Goal: Transaction & Acquisition: Obtain resource

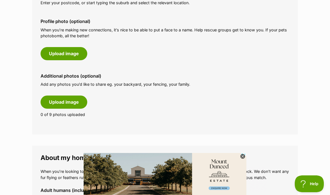
scroll to position [238, 0]
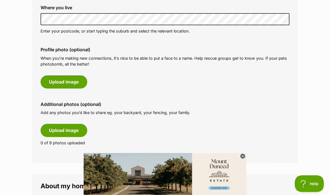
click at [74, 75] on button "Upload image" at bounding box center [64, 81] width 47 height 13
click at [77, 75] on button "Upload image" at bounding box center [64, 81] width 47 height 13
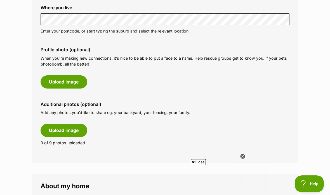
scroll to position [0, 0]
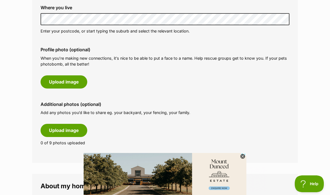
click at [245, 156] on icon at bounding box center [242, 156] width 5 height 5
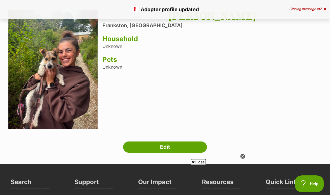
click at [170, 146] on link "Edit" at bounding box center [165, 146] width 84 height 11
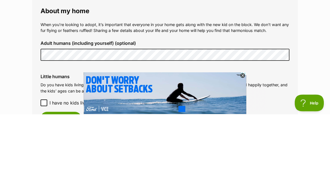
scroll to position [489, 0]
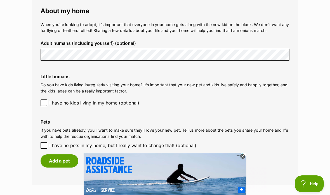
click at [43, 142] on input "I have no pets in my home, but I really want to change that! (optional)" at bounding box center [44, 145] width 7 height 7
checkbox input "true"
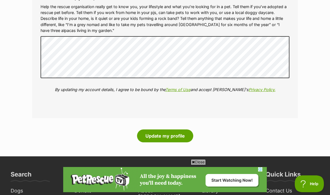
scroll to position [0, 0]
click at [181, 129] on button "Update my profile" at bounding box center [165, 135] width 56 height 13
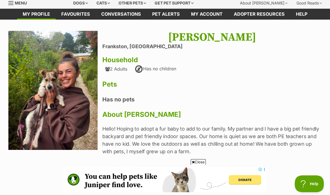
click at [145, 173] on link "Edit" at bounding box center [165, 177] width 84 height 11
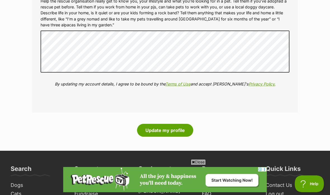
scroll to position [702, 0]
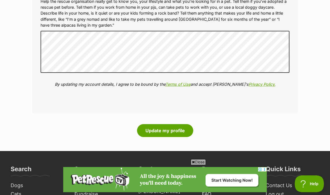
click at [176, 124] on button "Update my profile" at bounding box center [165, 130] width 56 height 13
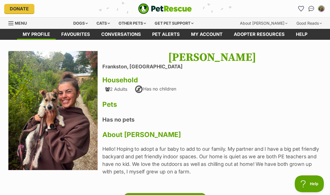
click at [85, 36] on link "Favourites" at bounding box center [76, 34] width 40 height 11
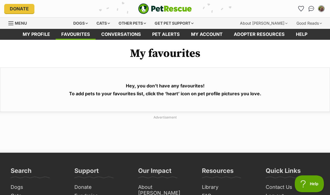
click at [18, 21] on span "Menu" at bounding box center [21, 23] width 12 height 5
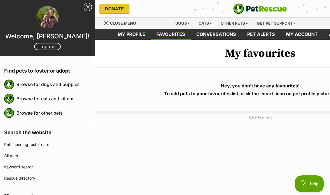
click at [70, 166] on link "Keyword search" at bounding box center [47, 166] width 86 height 11
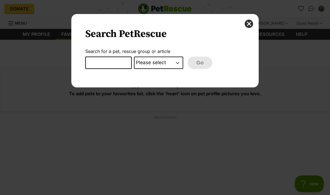
click at [120, 63] on input "Dialog Window - Close (Press escape to close)" at bounding box center [108, 62] width 46 height 12
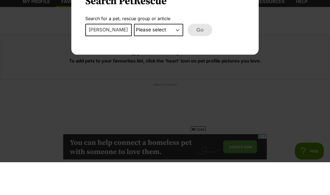
type input "Rodney"
click at [174, 56] on select "Please select PetRescue ID Pet name Group Article" at bounding box center [158, 62] width 49 height 12
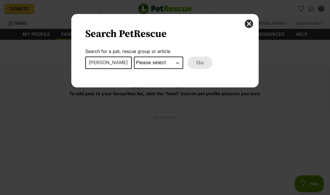
select select "pet_name"
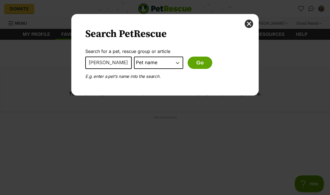
click at [204, 63] on button "Go" at bounding box center [200, 62] width 25 height 12
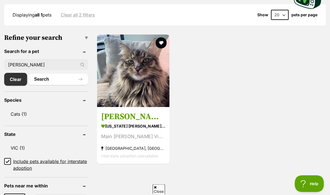
scroll to position [162, 0]
click at [159, 122] on section "Maine Coon Cat Main Coon Vibe! St Kilda, VIC Interstate adoption unavailable" at bounding box center [133, 141] width 64 height 38
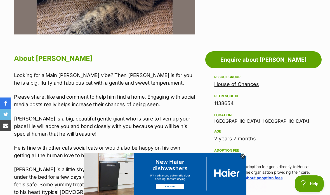
scroll to position [255, 0]
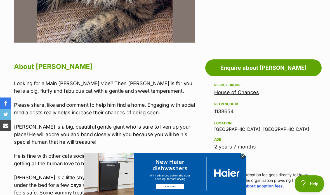
click at [224, 60] on link "Enquire about Rodney" at bounding box center [263, 67] width 116 height 17
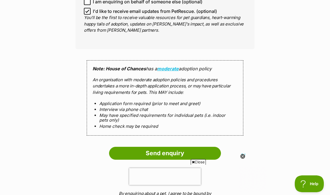
scroll to position [466, 0]
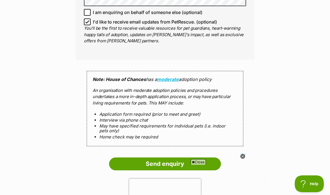
click at [134, 157] on input "Send enquiry" at bounding box center [165, 163] width 112 height 13
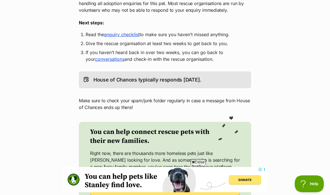
click at [130, 35] on link "enquiry checklist" at bounding box center [121, 35] width 35 height 6
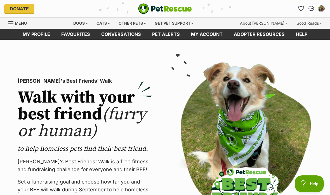
click at [34, 34] on link "My profile" at bounding box center [36, 34] width 39 height 11
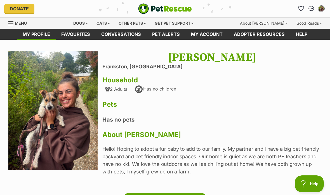
click at [81, 25] on div "Dogs" at bounding box center [80, 23] width 22 height 11
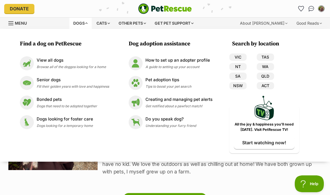
click at [114, 27] on div "Cats" at bounding box center [103, 23] width 21 height 11
click at [19, 9] on link "Donate" at bounding box center [19, 9] width 30 height 10
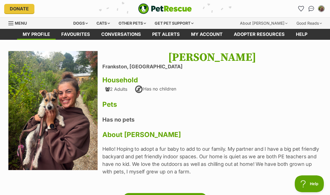
click at [14, 24] on link "Menu" at bounding box center [19, 23] width 22 height 10
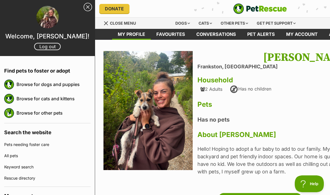
click at [65, 98] on link "Browse for cats and kittens" at bounding box center [53, 99] width 74 height 12
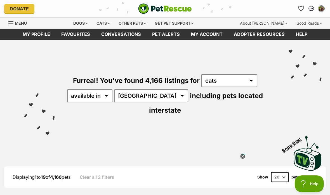
click at [20, 23] on span "Menu" at bounding box center [21, 23] width 12 height 5
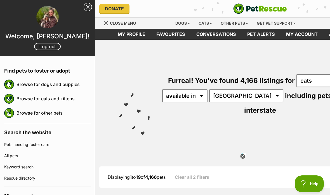
click at [53, 165] on link "Keyword search" at bounding box center [47, 166] width 86 height 11
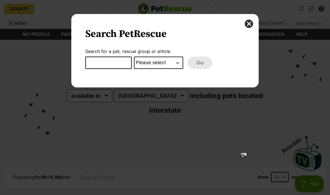
click at [118, 65] on input "Dialog Window - Close (Press escape to close)" at bounding box center [108, 62] width 46 height 12
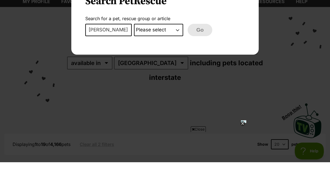
type input "Rodney"
click at [173, 56] on select "Please select PetRescue ID Pet name Group Article" at bounding box center [158, 62] width 49 height 12
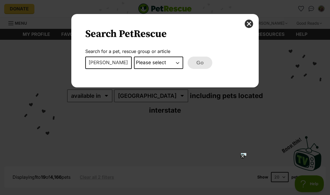
select select "pet_name"
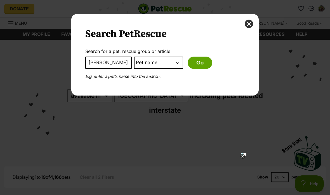
click at [204, 64] on button "Go" at bounding box center [200, 62] width 25 height 12
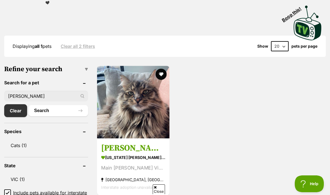
scroll to position [126, 0]
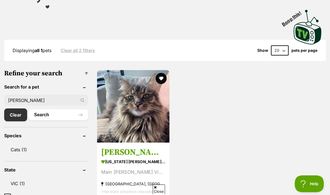
click at [150, 146] on h3 "[PERSON_NAME]" at bounding box center [133, 151] width 64 height 11
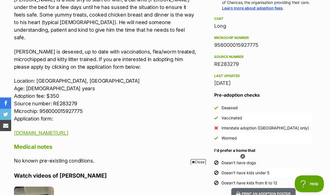
scroll to position [442, 0]
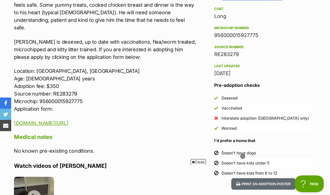
click at [68, 120] on link "www.hocrescue.org.au/cat-adoption-application" at bounding box center [41, 123] width 54 height 6
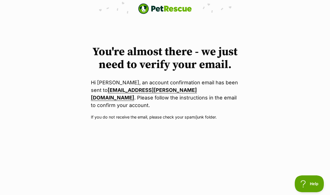
click at [169, 9] on img "PetRescue" at bounding box center [165, 8] width 54 height 11
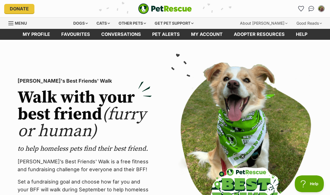
click at [82, 28] on div "Dogs" at bounding box center [80, 23] width 22 height 11
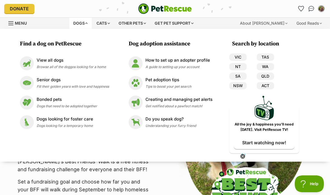
click at [68, 64] on div "View all dogs Browse all of the doggos looking for a home" at bounding box center [71, 63] width 69 height 12
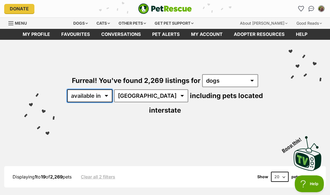
click at [102, 90] on select "available in located in" at bounding box center [89, 95] width 45 height 13
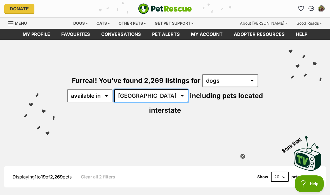
click at [140, 98] on select "Australia ACT NSW NT QLD SA TAS VIC WA" at bounding box center [151, 95] width 74 height 13
select select "VIC"
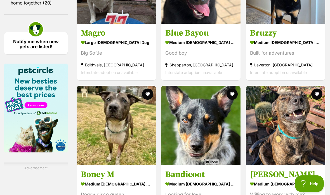
scroll to position [868, 0]
click at [236, 169] on h3 "Bandicoot" at bounding box center [200, 174] width 71 height 11
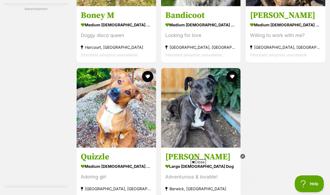
scroll to position [1040, 0]
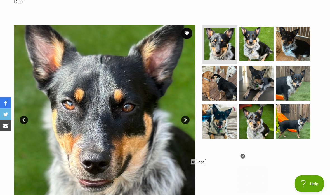
scroll to position [99, 0]
click at [228, 82] on img at bounding box center [219, 83] width 34 height 34
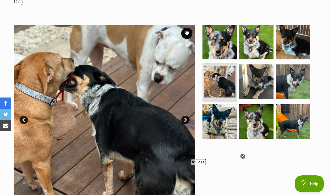
click at [224, 116] on img at bounding box center [219, 121] width 34 height 34
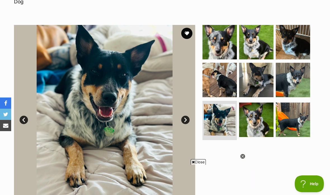
click at [257, 112] on img at bounding box center [256, 119] width 34 height 34
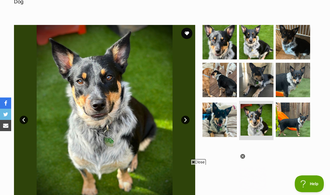
click at [284, 117] on img at bounding box center [293, 119] width 34 height 34
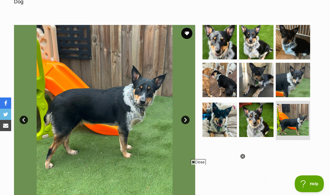
click at [290, 78] on img at bounding box center [293, 80] width 34 height 34
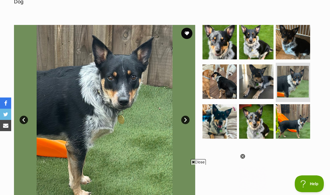
click at [263, 74] on img at bounding box center [256, 81] width 34 height 34
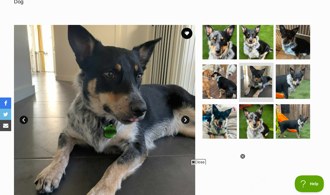
click at [299, 42] on img at bounding box center [293, 42] width 34 height 34
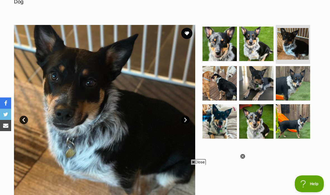
click at [299, 112] on img at bounding box center [293, 121] width 34 height 34
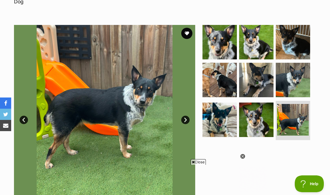
scroll to position [0, 0]
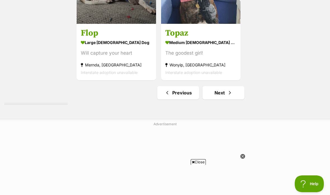
scroll to position [1144, 0]
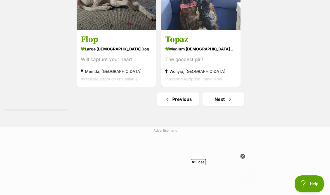
click at [240, 92] on link "Next" at bounding box center [223, 98] width 42 height 13
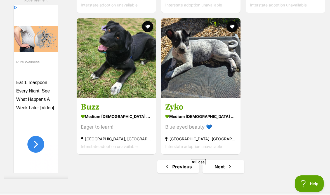
scroll to position [1129, 0]
click at [218, 160] on link "Next" at bounding box center [223, 166] width 42 height 13
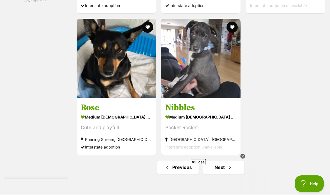
scroll to position [1076, 0]
click at [222, 160] on link "Next" at bounding box center [223, 166] width 42 height 13
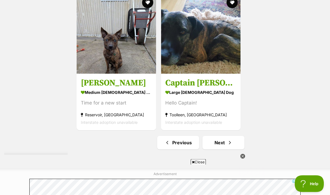
scroll to position [1101, 0]
click at [223, 136] on link "Next" at bounding box center [223, 142] width 42 height 13
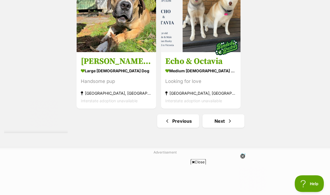
scroll to position [1174, 0]
click at [206, 127] on link "Next" at bounding box center [223, 120] width 42 height 13
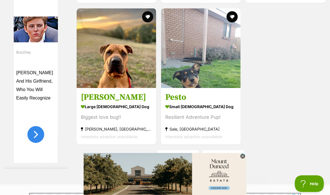
scroll to position [1086, 0]
click at [224, 125] on strong "Sale, [GEOGRAPHIC_DATA]" at bounding box center [200, 129] width 71 height 8
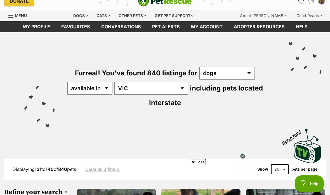
scroll to position [0, 0]
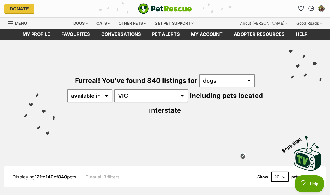
click at [111, 25] on div "Cats" at bounding box center [103, 23] width 21 height 11
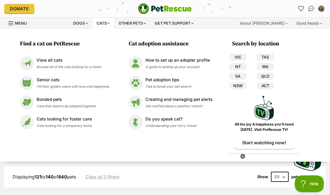
click at [89, 66] on span "Browse all of the cats looking for a home" at bounding box center [69, 67] width 65 height 4
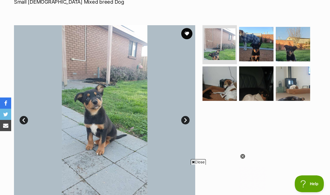
click at [259, 55] on img at bounding box center [256, 44] width 34 height 34
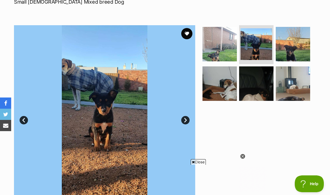
click at [226, 93] on img at bounding box center [219, 83] width 34 height 34
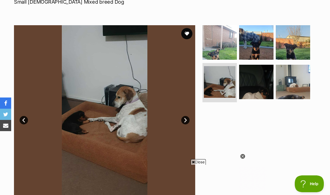
click at [257, 88] on img at bounding box center [256, 82] width 34 height 34
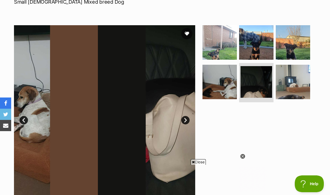
click at [301, 89] on img at bounding box center [293, 82] width 34 height 34
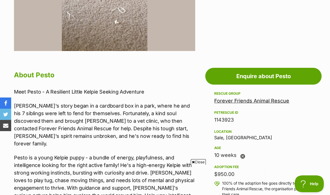
scroll to position [216, 0]
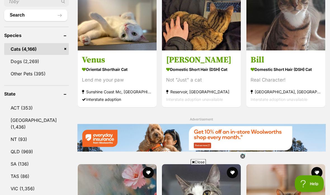
scroll to position [225, 0]
click at [53, 182] on link "VIC (1,356)" at bounding box center [36, 188] width 65 height 12
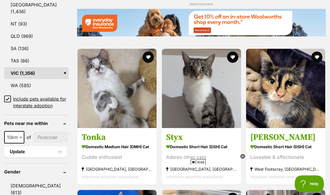
scroll to position [341, 0]
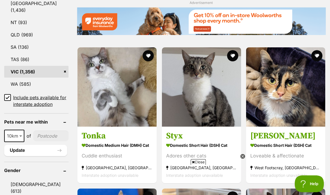
click at [68, 130] on input"] "postcode" at bounding box center [50, 135] width 35 height 11
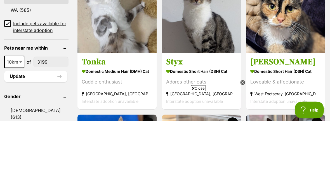
type input"] "3199"
click at [17, 129] on span "10km" at bounding box center [14, 135] width 20 height 12
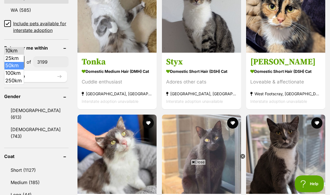
select select "50"
click at [49, 71] on button "Update" at bounding box center [35, 76] width 63 height 11
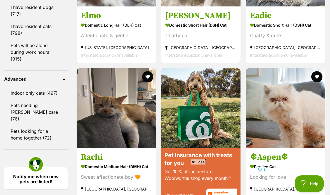
scroll to position [589, 0]
click at [151, 112] on img at bounding box center [116, 107] width 79 height 79
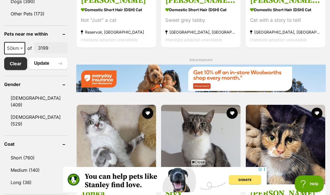
scroll to position [271, 0]
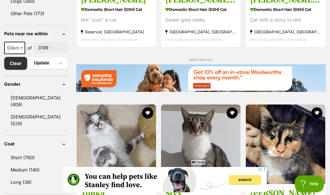
click at [16, 47] on span "50km" at bounding box center [15, 48] width 20 height 8
select select "25"
click at [48, 67] on button "Update" at bounding box center [48, 62] width 39 height 11
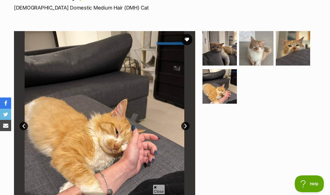
click at [223, 88] on img at bounding box center [219, 86] width 34 height 34
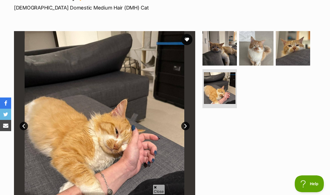
click at [263, 46] on img at bounding box center [256, 48] width 34 height 34
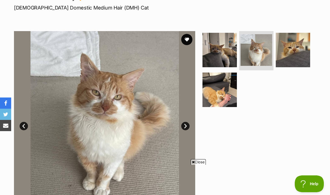
click at [292, 54] on img at bounding box center [293, 50] width 34 height 34
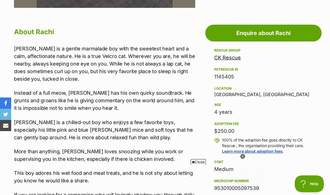
scroll to position [289, 0]
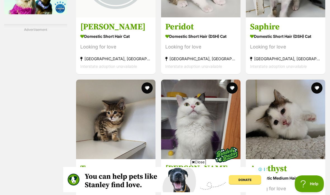
scroll to position [859, 0]
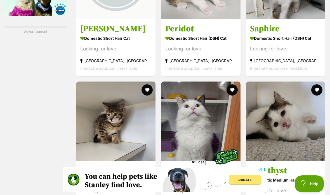
click at [129, 110] on img at bounding box center [115, 120] width 79 height 79
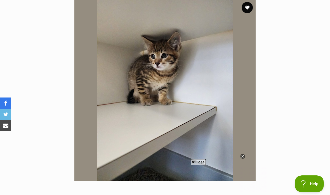
scroll to position [117, 0]
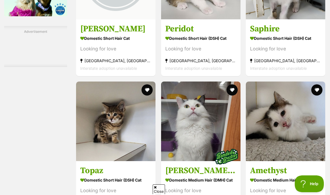
scroll to position [869, 0]
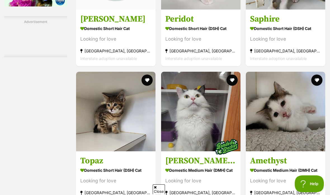
click at [148, 86] on button "favourite" at bounding box center [147, 79] width 11 height 11
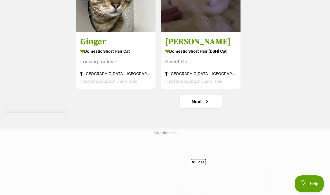
scroll to position [1135, 0]
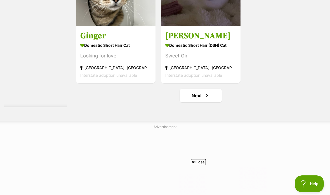
click at [203, 102] on link "Next" at bounding box center [201, 95] width 42 height 13
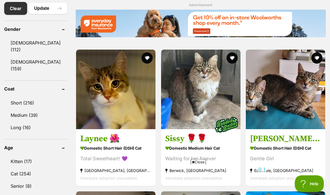
scroll to position [326, 0]
click at [225, 117] on img at bounding box center [226, 124] width 28 height 28
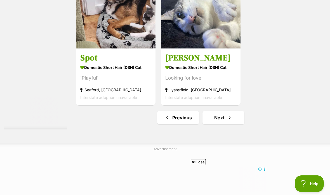
scroll to position [1113, 0]
click at [223, 124] on link "Next" at bounding box center [223, 117] width 42 height 13
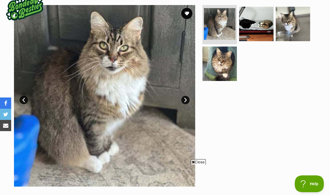
click at [296, 32] on img at bounding box center [293, 24] width 34 height 34
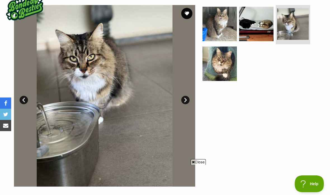
click at [221, 73] on img at bounding box center [219, 63] width 34 height 34
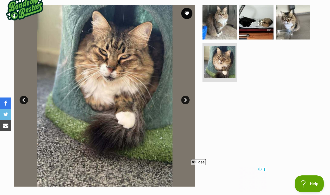
click at [255, 34] on img at bounding box center [256, 22] width 34 height 34
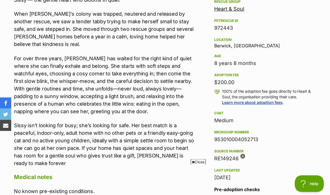
scroll to position [316, 0]
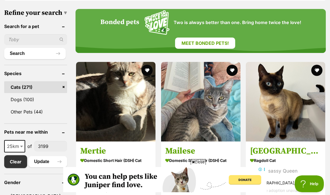
click at [144, 128] on img at bounding box center [115, 101] width 79 height 79
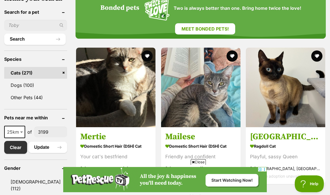
click at [215, 106] on img at bounding box center [200, 87] width 79 height 79
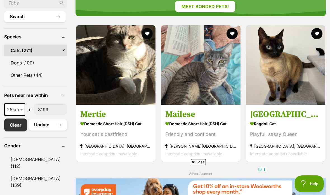
click at [237, 33] on button "favourite" at bounding box center [231, 33] width 11 height 11
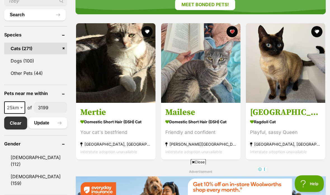
scroll to position [212, 0]
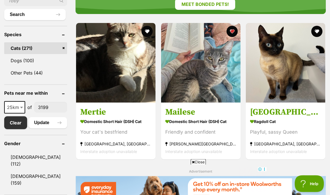
click at [283, 58] on img at bounding box center [285, 62] width 79 height 79
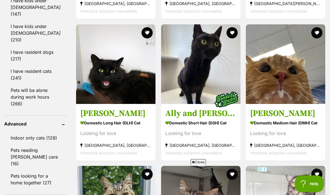
scroll to position [549, 0]
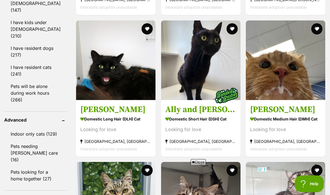
click at [302, 68] on img at bounding box center [285, 59] width 79 height 79
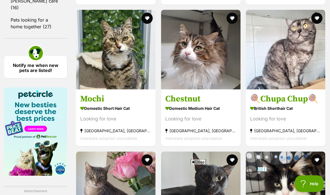
scroll to position [700, 0]
click at [193, 104] on h3 "Chestnut" at bounding box center [200, 98] width 71 height 11
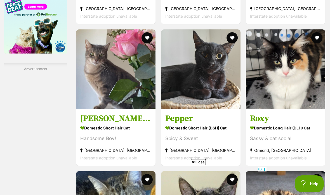
scroll to position [845, 0]
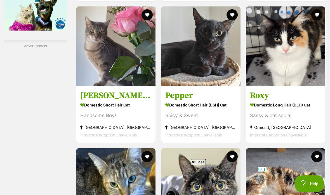
click at [186, 84] on img at bounding box center [200, 45] width 79 height 79
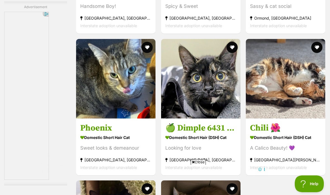
scroll to position [0, 0]
click at [271, 83] on img at bounding box center [285, 78] width 79 height 79
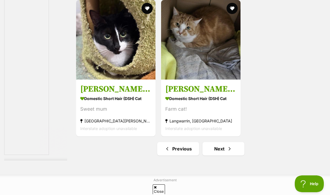
scroll to position [1135, 0]
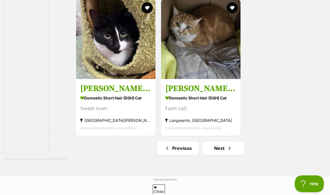
click at [209, 155] on link "Next" at bounding box center [223, 147] width 42 height 13
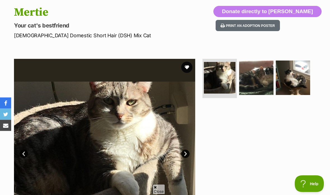
scroll to position [61, 0]
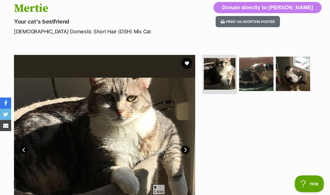
click at [264, 82] on img at bounding box center [256, 73] width 34 height 34
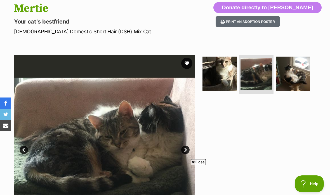
click at [298, 84] on img at bounding box center [293, 73] width 34 height 34
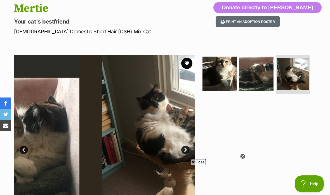
scroll to position [0, 0]
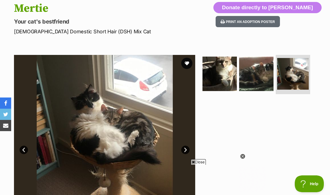
click at [294, 82] on img at bounding box center [293, 74] width 32 height 32
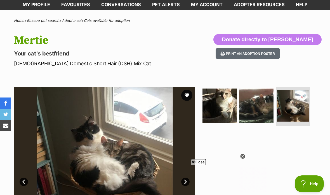
scroll to position [29, 0]
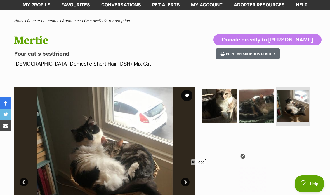
click at [220, 104] on img at bounding box center [219, 106] width 34 height 34
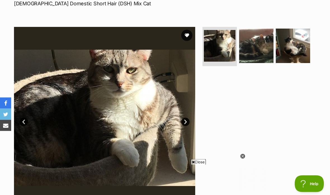
scroll to position [88, 0]
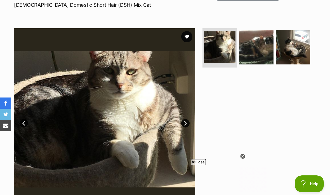
click at [259, 55] on img at bounding box center [256, 47] width 34 height 34
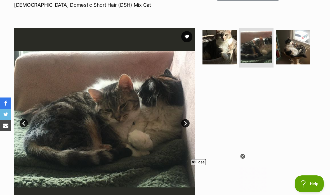
scroll to position [0, 0]
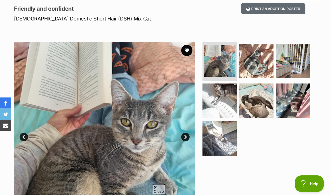
scroll to position [74, 0]
click at [251, 68] on img at bounding box center [256, 61] width 34 height 34
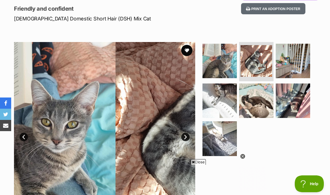
scroll to position [0, 0]
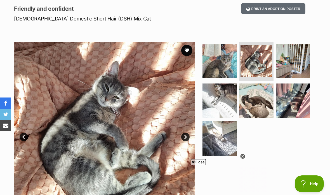
click at [226, 145] on img at bounding box center [219, 138] width 34 height 34
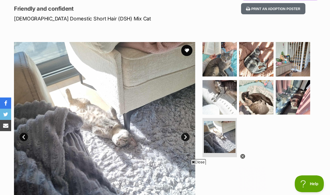
click at [255, 103] on img at bounding box center [256, 97] width 34 height 34
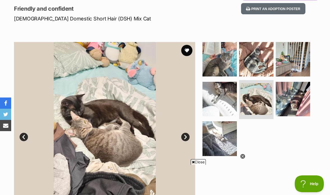
click at [224, 97] on img at bounding box center [219, 99] width 34 height 34
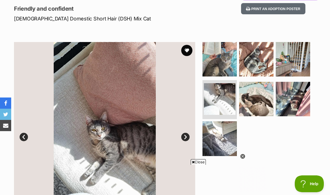
click at [304, 105] on img at bounding box center [293, 99] width 34 height 34
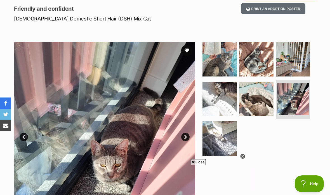
click at [298, 62] on img at bounding box center [293, 59] width 34 height 34
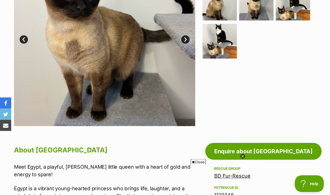
scroll to position [148, 0]
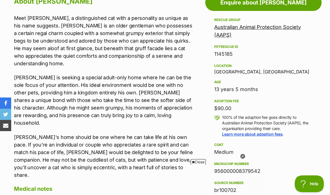
scroll to position [323, 0]
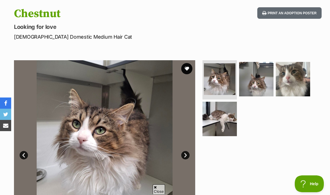
click at [222, 117] on img at bounding box center [219, 118] width 34 height 34
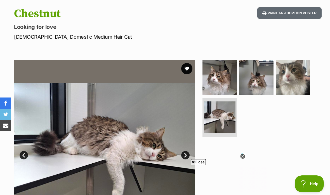
click at [260, 77] on img at bounding box center [256, 77] width 34 height 34
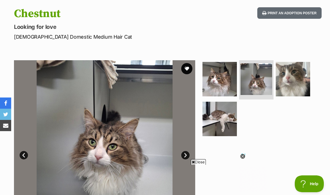
click at [290, 84] on img at bounding box center [293, 79] width 34 height 34
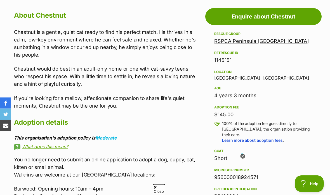
scroll to position [306, 0]
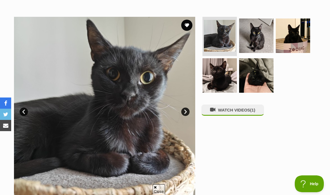
click at [258, 40] on img at bounding box center [256, 35] width 34 height 34
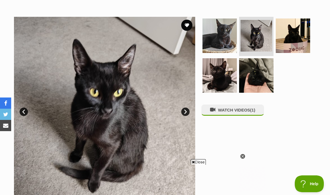
click at [295, 42] on img at bounding box center [293, 35] width 34 height 34
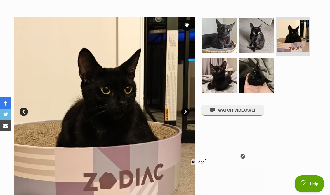
click at [222, 77] on img at bounding box center [219, 75] width 34 height 34
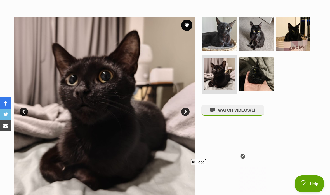
click at [250, 80] on img at bounding box center [256, 73] width 34 height 34
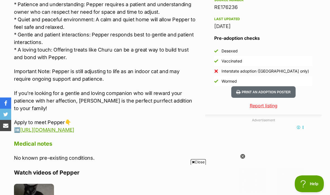
scroll to position [493, 0]
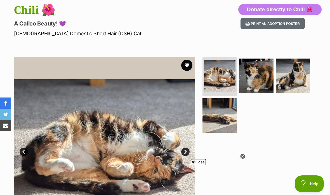
click at [293, 80] on img at bounding box center [293, 75] width 34 height 34
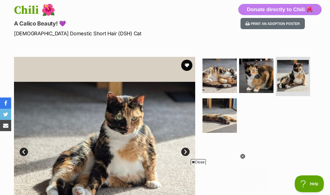
click at [212, 122] on img at bounding box center [219, 115] width 34 height 34
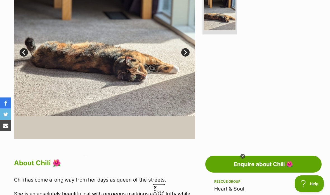
scroll to position [146, 0]
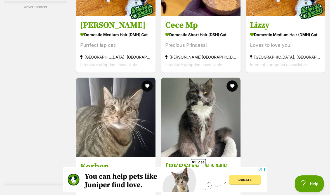
click at [236, 120] on img at bounding box center [200, 116] width 79 height 79
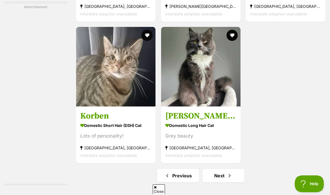
scroll to position [1056, 0]
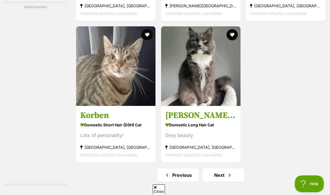
click at [239, 168] on link "Next" at bounding box center [223, 174] width 42 height 13
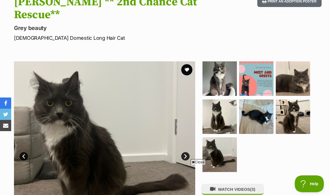
scroll to position [68, 0]
click at [297, 113] on img at bounding box center [293, 116] width 34 height 34
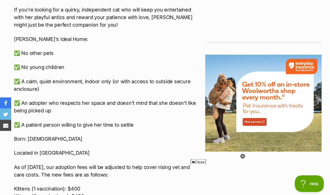
scroll to position [672, 0]
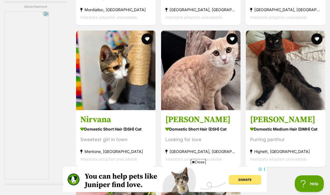
scroll to position [911, 0]
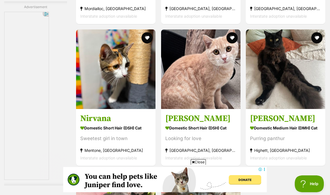
click at [312, 109] on img at bounding box center [285, 68] width 79 height 79
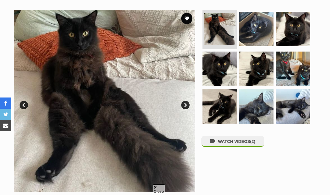
scroll to position [106, 0]
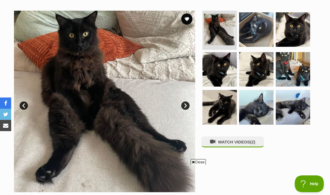
click at [186, 104] on link "Next" at bounding box center [185, 105] width 8 height 8
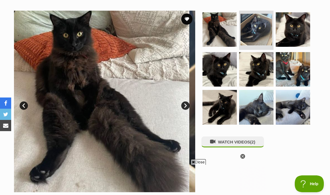
scroll to position [0, 0]
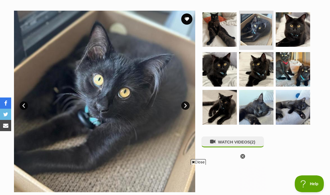
click at [191, 104] on img at bounding box center [104, 101] width 181 height 181
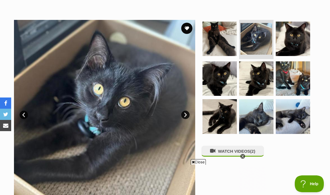
scroll to position [98, 0]
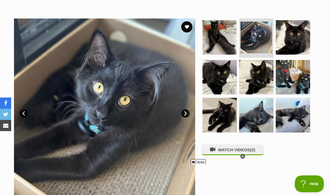
click at [187, 112] on link "Next" at bounding box center [185, 113] width 8 height 8
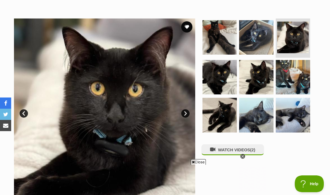
click at [189, 114] on link "Next" at bounding box center [185, 113] width 8 height 8
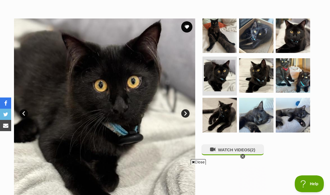
click at [188, 115] on link "Next" at bounding box center [185, 113] width 8 height 8
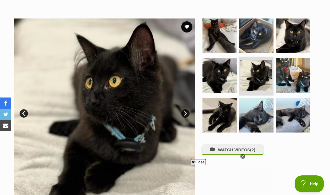
click at [184, 118] on img at bounding box center [104, 108] width 181 height 181
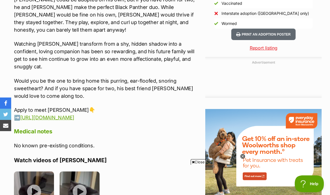
scroll to position [552, 0]
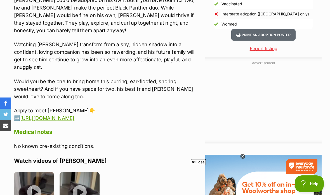
click at [42, 172] on img at bounding box center [34, 192] width 40 height 40
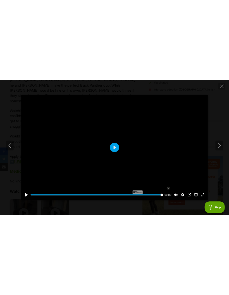
scroll to position [0, 0]
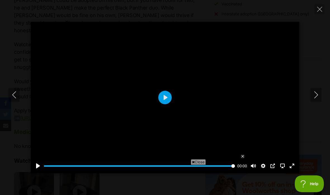
click at [168, 100] on button "Play" at bounding box center [164, 97] width 13 height 13
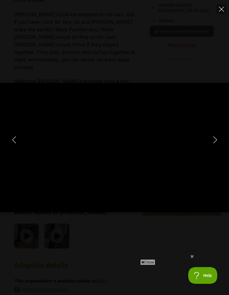
click at [215, 141] on icon "Next" at bounding box center [215, 139] width 7 height 7
type input "40.06"
type input "100"
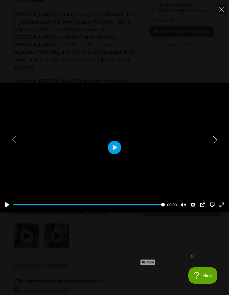
click at [222, 10] on icon "Close" at bounding box center [221, 9] width 5 height 5
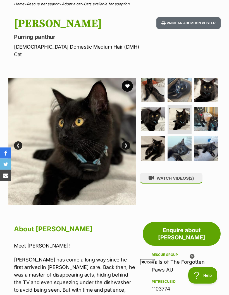
click at [129, 81] on button "favourite" at bounding box center [127, 86] width 11 height 11
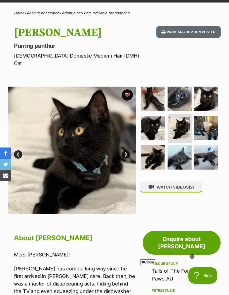
scroll to position [23, 0]
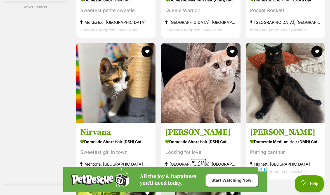
scroll to position [896, 0]
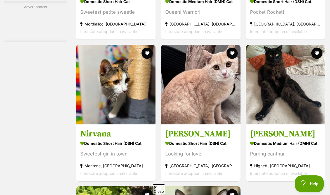
click at [229, 48] on button "favourite" at bounding box center [316, 53] width 11 height 11
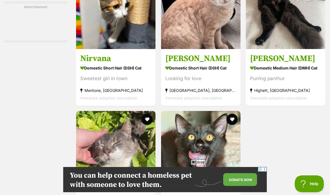
scroll to position [0, 0]
click at [229, 113] on button "favourite" at bounding box center [231, 118] width 11 height 11
click at [218, 132] on img at bounding box center [200, 150] width 79 height 79
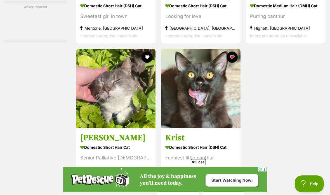
click at [229, 190] on link "Next" at bounding box center [223, 196] width 42 height 13
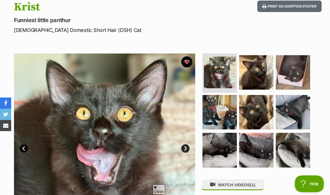
scroll to position [63, 0]
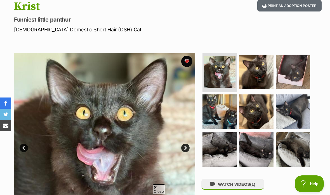
click at [226, 115] on img at bounding box center [219, 111] width 34 height 34
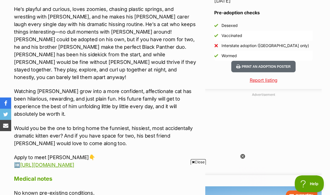
scroll to position [0, 0]
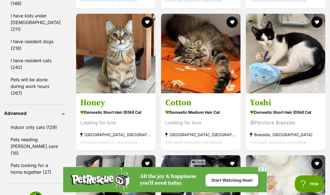
scroll to position [566, 0]
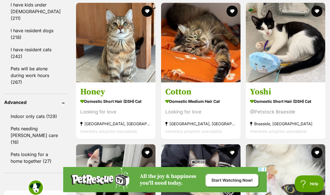
click at [229, 105] on section "Domestic Medium Hair Cat Looking for love [GEOGRAPHIC_DATA], [GEOGRAPHIC_DATA] …" at bounding box center [200, 116] width 71 height 38
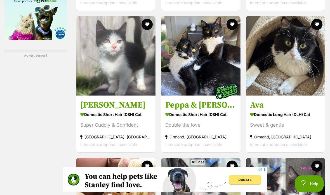
scroll to position [828, 0]
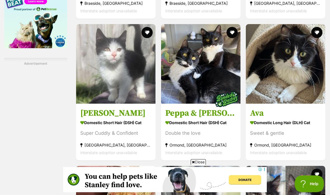
click at [148, 108] on h3 "[PERSON_NAME]" at bounding box center [115, 113] width 71 height 11
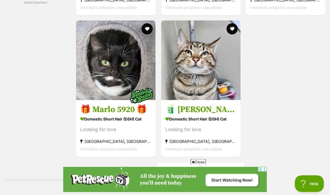
scroll to position [1114, 0]
click at [234, 137] on strong "[GEOGRAPHIC_DATA], [GEOGRAPHIC_DATA]" at bounding box center [200, 141] width 71 height 8
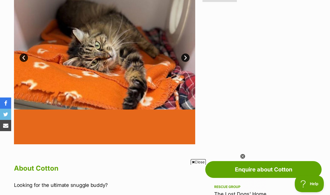
scroll to position [161, 0]
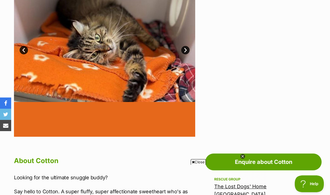
click at [185, 53] on link "Next" at bounding box center [185, 50] width 8 height 8
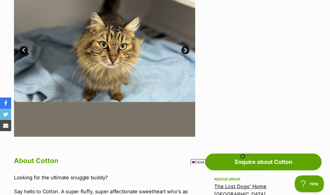
scroll to position [0, 0]
click at [183, 50] on link "Next" at bounding box center [185, 50] width 8 height 8
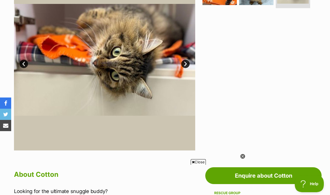
scroll to position [147, 0]
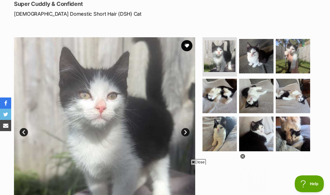
click at [304, 102] on img at bounding box center [293, 96] width 34 height 34
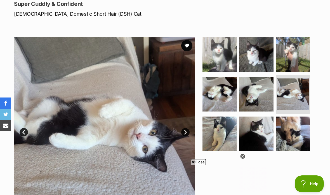
click at [253, 135] on img at bounding box center [256, 133] width 34 height 34
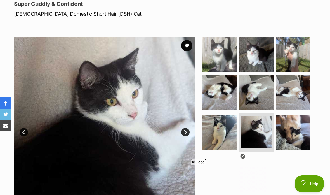
click at [283, 127] on img at bounding box center [293, 132] width 34 height 34
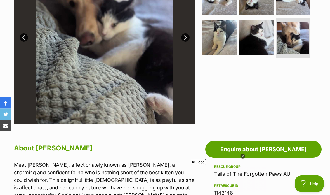
scroll to position [165, 0]
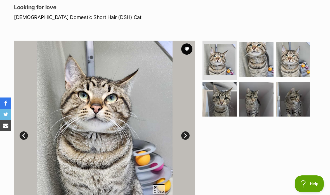
scroll to position [79, 0]
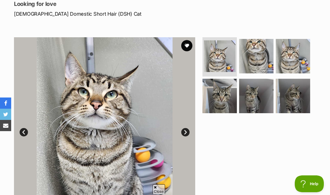
click at [299, 98] on img at bounding box center [293, 96] width 34 height 34
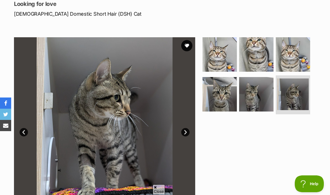
click at [267, 103] on img at bounding box center [256, 94] width 34 height 34
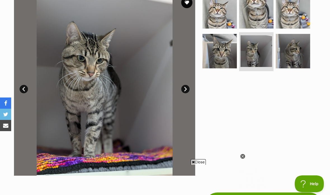
scroll to position [123, 0]
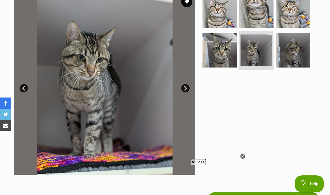
click at [299, 60] on img at bounding box center [293, 50] width 34 height 34
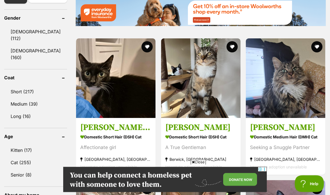
scroll to position [337, 0]
click at [292, 132] on strong "Domestic Medium Hair (DMH) Cat" at bounding box center [285, 136] width 71 height 8
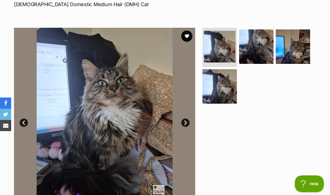
scroll to position [80, 0]
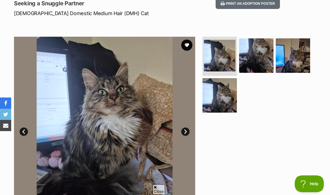
click at [262, 60] on img at bounding box center [256, 55] width 34 height 34
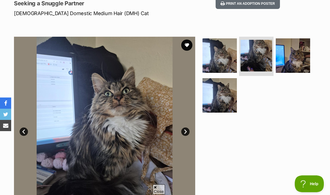
click at [296, 57] on img at bounding box center [293, 55] width 34 height 34
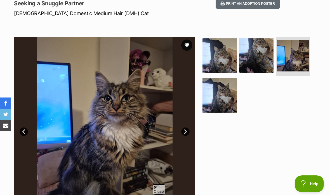
click at [217, 105] on img at bounding box center [219, 95] width 34 height 34
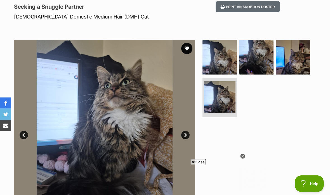
scroll to position [76, 0]
click at [259, 57] on img at bounding box center [256, 57] width 34 height 34
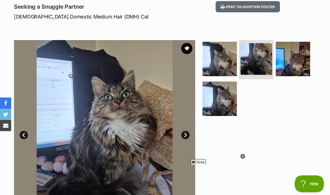
click at [231, 55] on img at bounding box center [219, 59] width 34 height 34
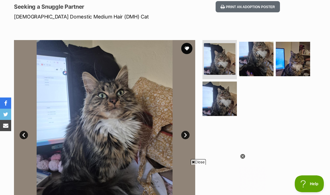
click at [301, 61] on img at bounding box center [293, 59] width 34 height 34
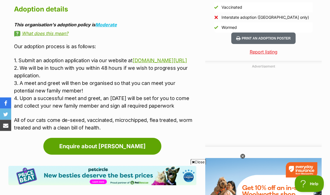
scroll to position [548, 0]
click at [132, 57] on link "[DOMAIN_NAME][URL]" at bounding box center [159, 60] width 54 height 6
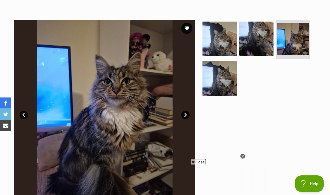
scroll to position [96, 0]
click at [214, 84] on img at bounding box center [219, 78] width 34 height 34
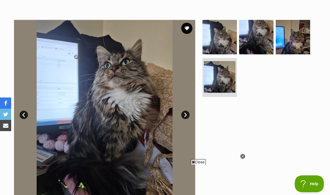
click at [250, 41] on img at bounding box center [256, 37] width 34 height 34
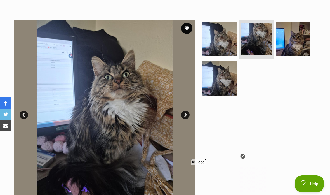
click at [223, 44] on img at bounding box center [219, 39] width 34 height 34
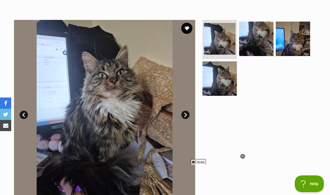
click at [295, 37] on img at bounding box center [293, 39] width 34 height 34
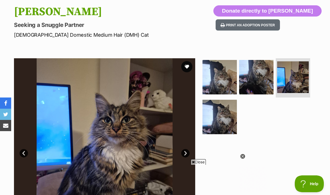
scroll to position [50, 0]
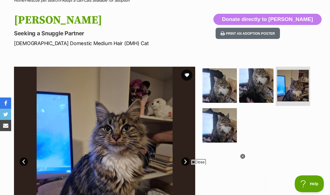
click at [185, 75] on button "favourite" at bounding box center [186, 74] width 11 height 11
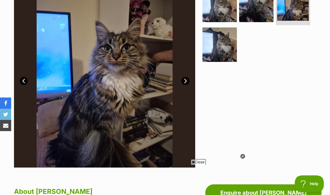
scroll to position [128, 0]
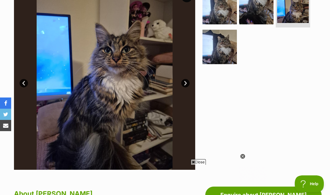
click at [179, 86] on img at bounding box center [104, 78] width 181 height 181
click at [188, 84] on link "Next" at bounding box center [185, 83] width 8 height 8
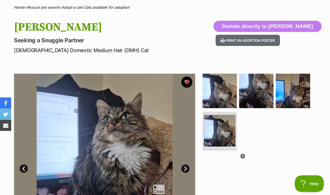
scroll to position [43, 0]
click at [227, 94] on img at bounding box center [219, 91] width 34 height 34
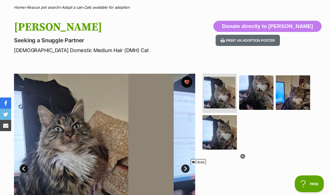
scroll to position [0, 0]
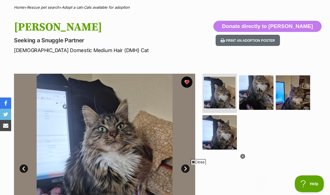
click at [261, 97] on img at bounding box center [256, 92] width 34 height 34
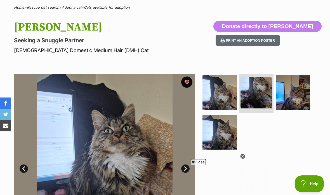
click at [301, 91] on img at bounding box center [293, 92] width 34 height 34
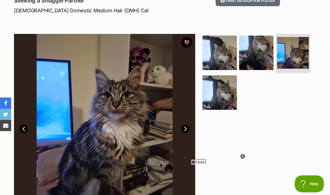
click at [220, 97] on img at bounding box center [219, 92] width 34 height 34
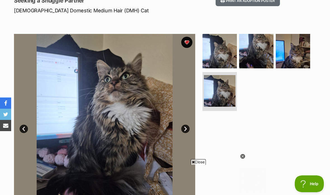
click at [263, 49] on img at bounding box center [256, 51] width 34 height 34
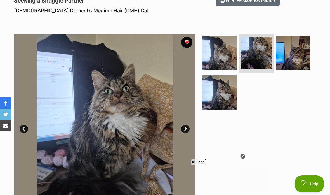
click at [294, 55] on img at bounding box center [293, 52] width 34 height 34
